Goal: Information Seeking & Learning: Find specific fact

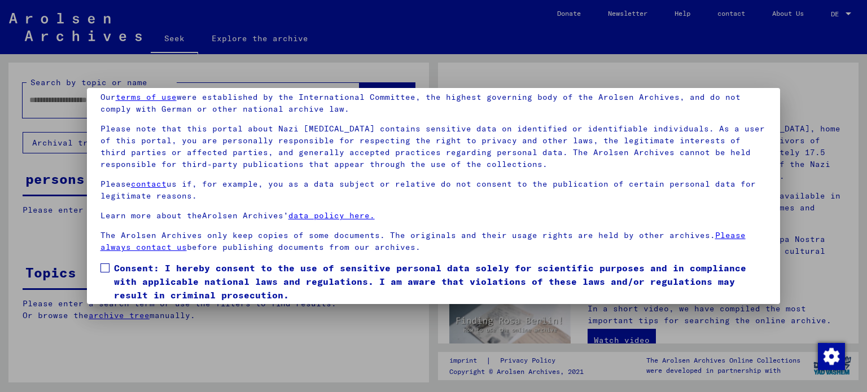
scroll to position [86, 0]
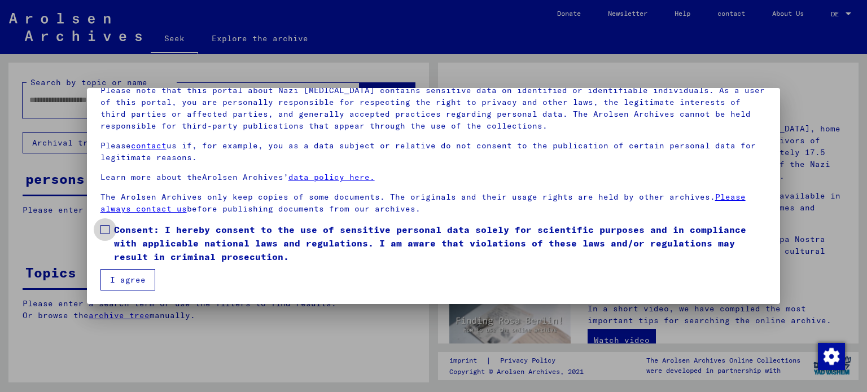
click at [106, 232] on span at bounding box center [104, 229] width 9 height 9
click at [126, 280] on font "I agree" at bounding box center [128, 280] width 36 height 10
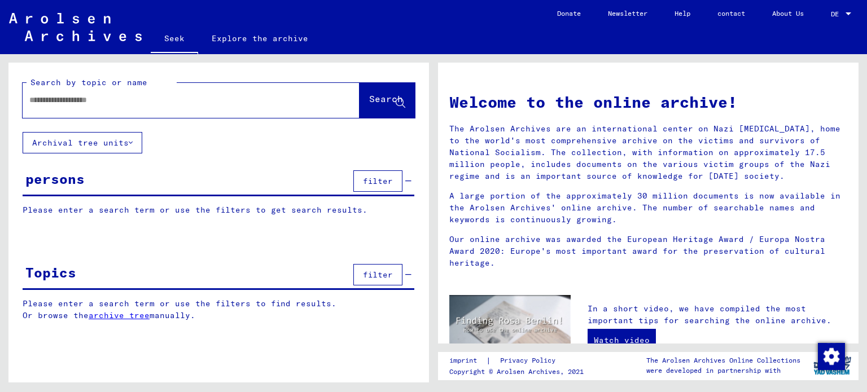
click at [103, 95] on input "text" at bounding box center [177, 100] width 296 height 12
paste input "**********"
type input "**********"
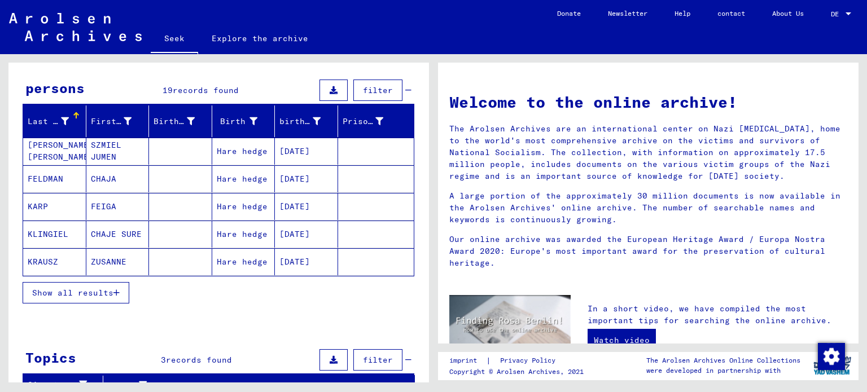
scroll to position [56, 0]
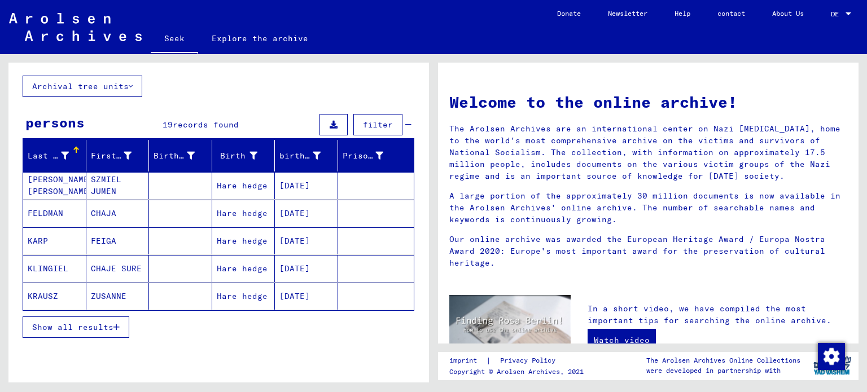
click at [68, 318] on button "Show all results" at bounding box center [76, 327] width 107 height 21
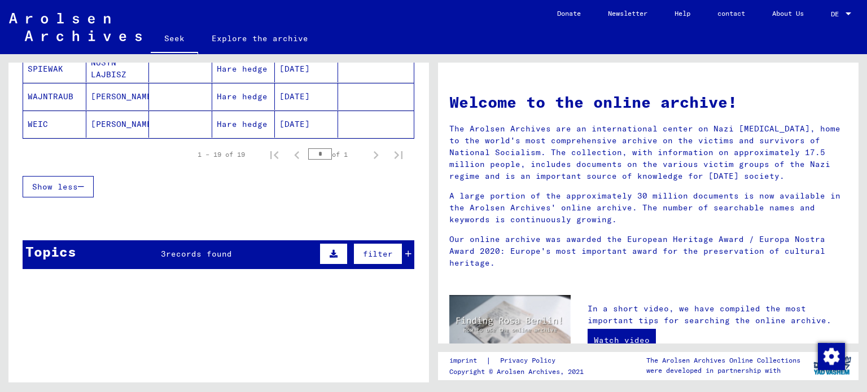
scroll to position [697, 0]
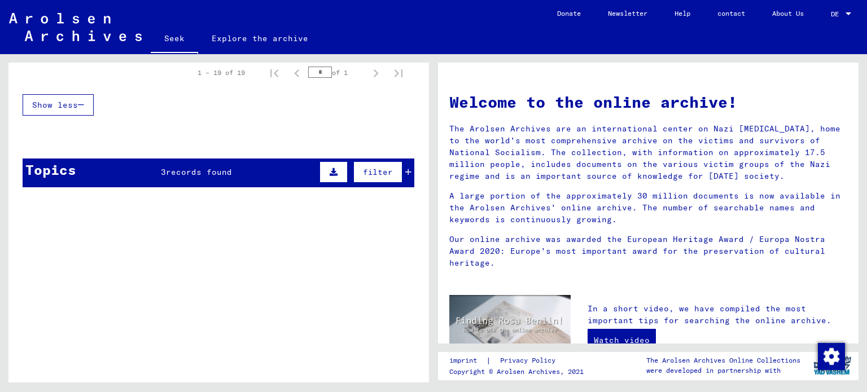
click at [61, 101] on font "Show less" at bounding box center [55, 105] width 46 height 10
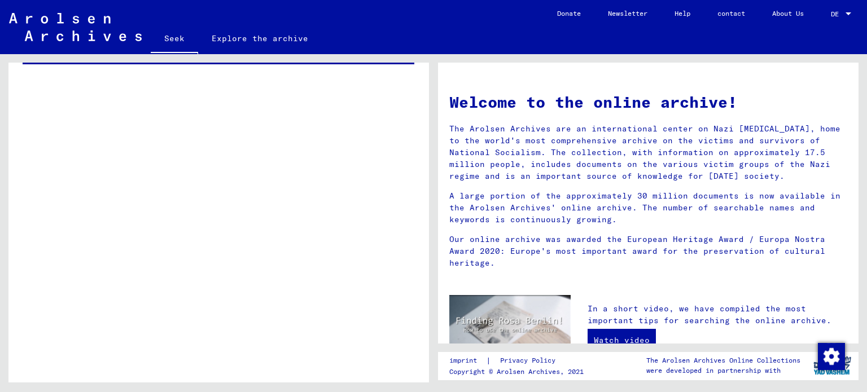
scroll to position [85, 0]
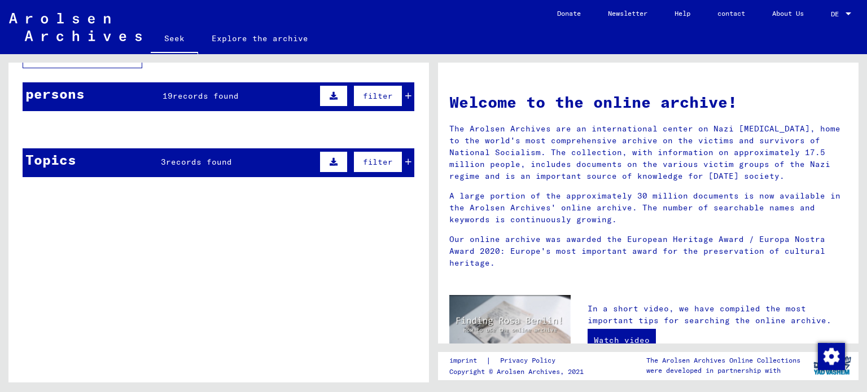
click at [201, 157] on mat-cell at bounding box center [180, 156] width 63 height 27
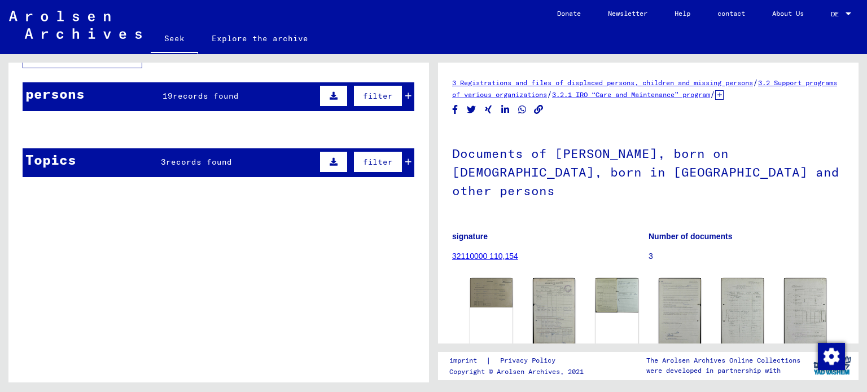
click at [398, 161] on mat-cell at bounding box center [376, 157] width 76 height 28
click at [403, 160] on mat-cell at bounding box center [376, 157] width 76 height 28
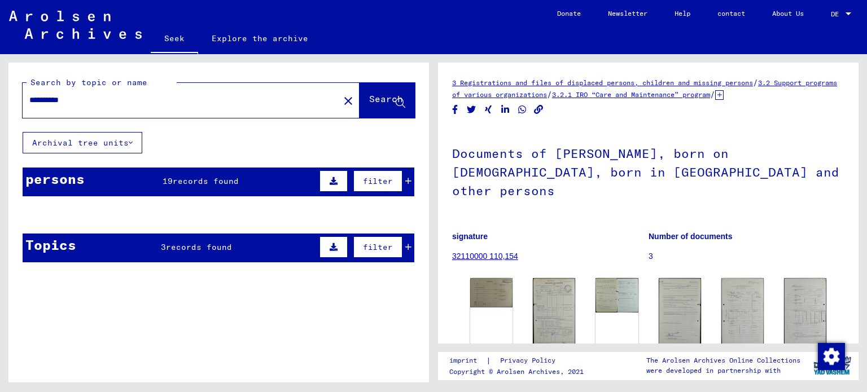
click at [77, 20] on img at bounding box center [75, 25] width 133 height 28
